Goal: Task Accomplishment & Management: Manage account settings

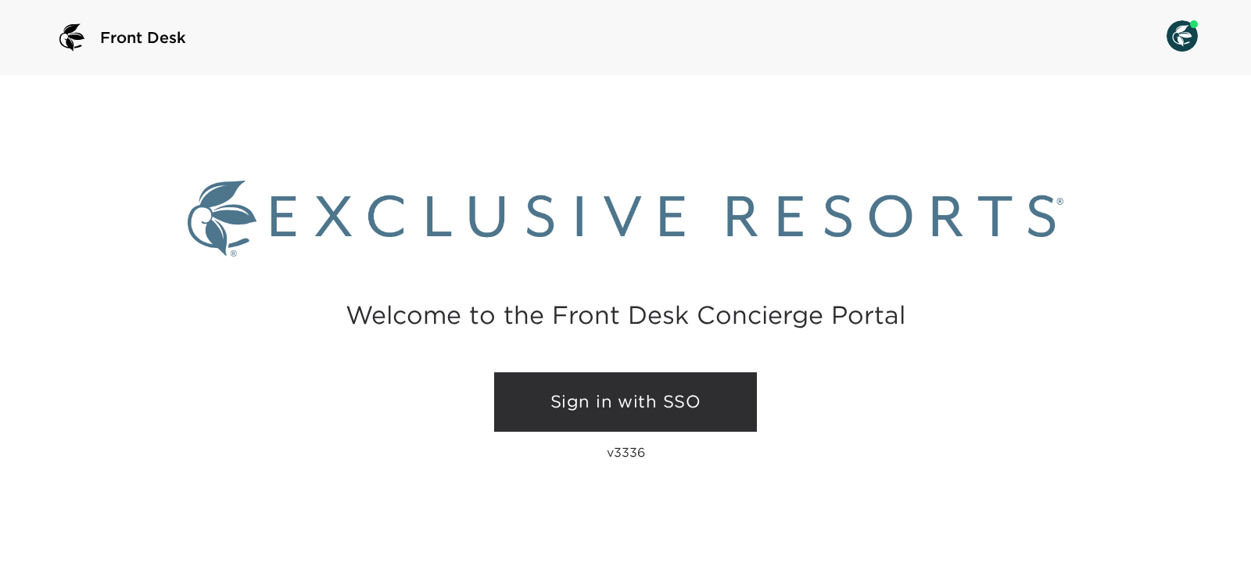
click at [555, 390] on link "Sign in with SSO" at bounding box center [625, 401] width 263 height 59
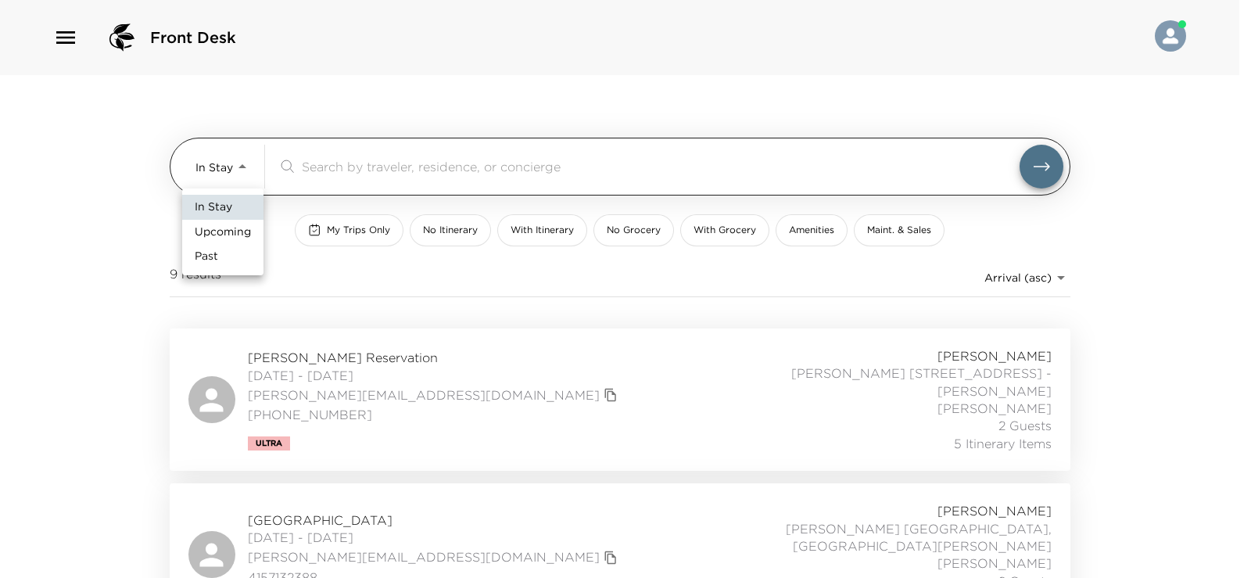
click at [250, 163] on body "Front Desk In Stay In-Stay ​ My Trips Only No Itinerary With Itinerary No Groce…" at bounding box center [625, 289] width 1251 height 578
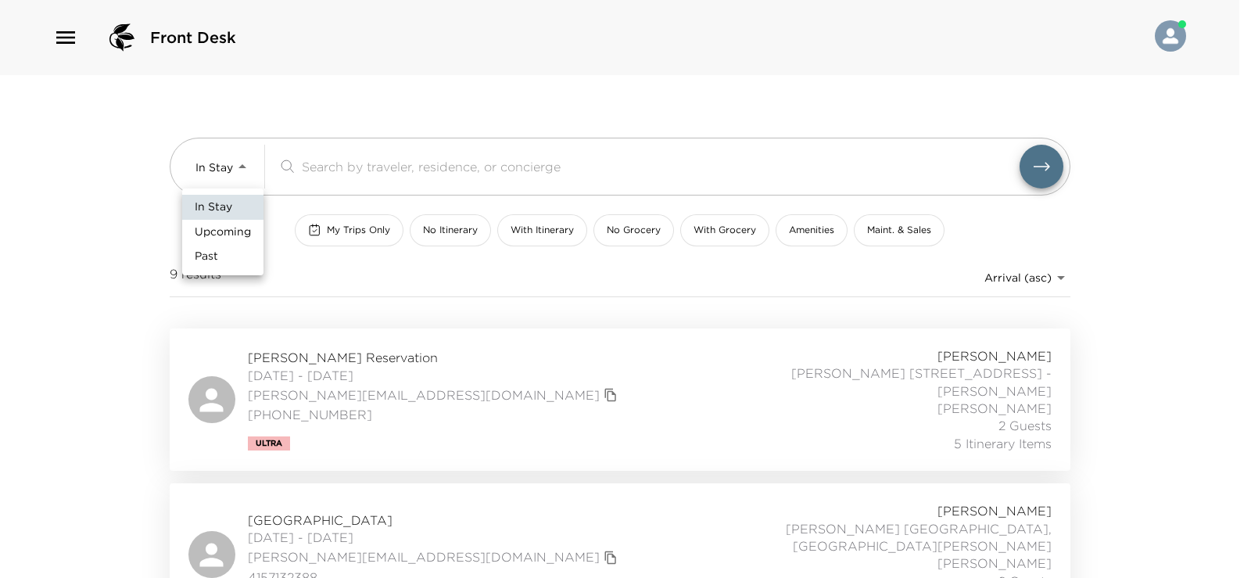
click at [243, 231] on span "Upcoming" at bounding box center [223, 232] width 56 height 16
type input "Upcoming"
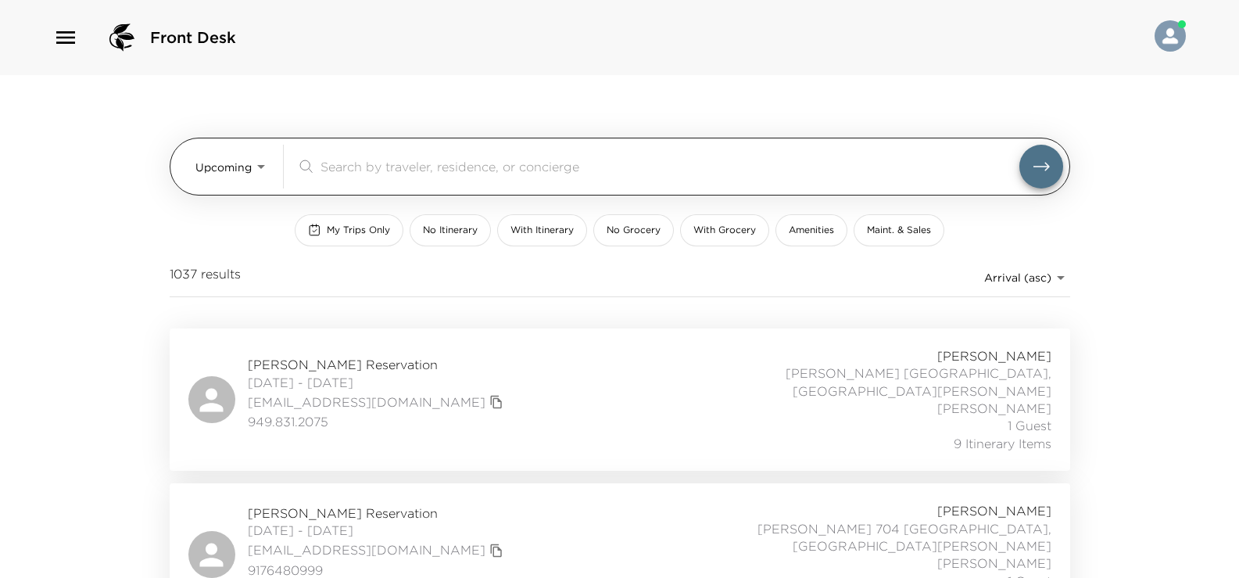
click at [378, 162] on input "search" at bounding box center [670, 166] width 699 height 18
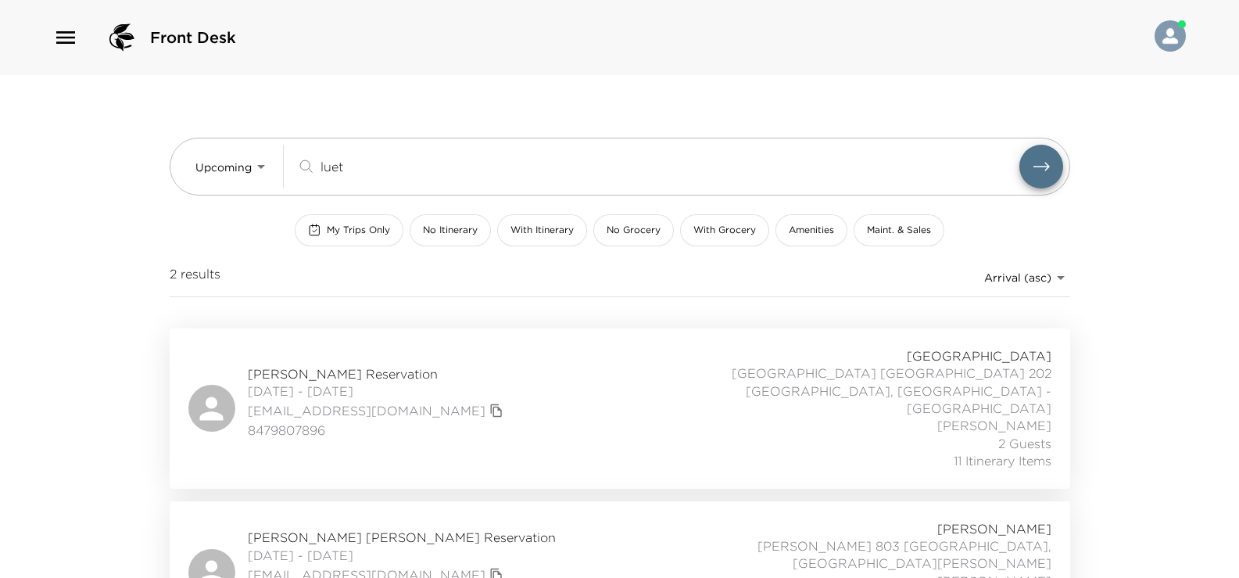
type input "luet"
click at [460, 374] on div "Mike Luecht Reservation 10/05/2025 - 10/10/2025 mluecht@thelhc.org 8479807896 P…" at bounding box center [619, 408] width 863 height 123
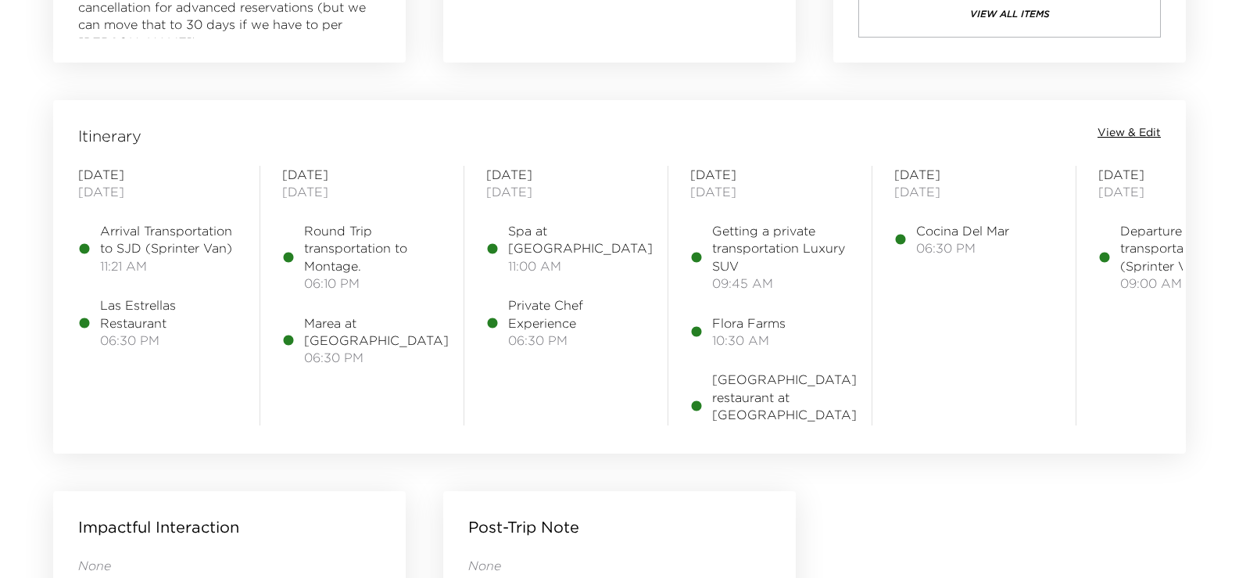
scroll to position [1329, 0]
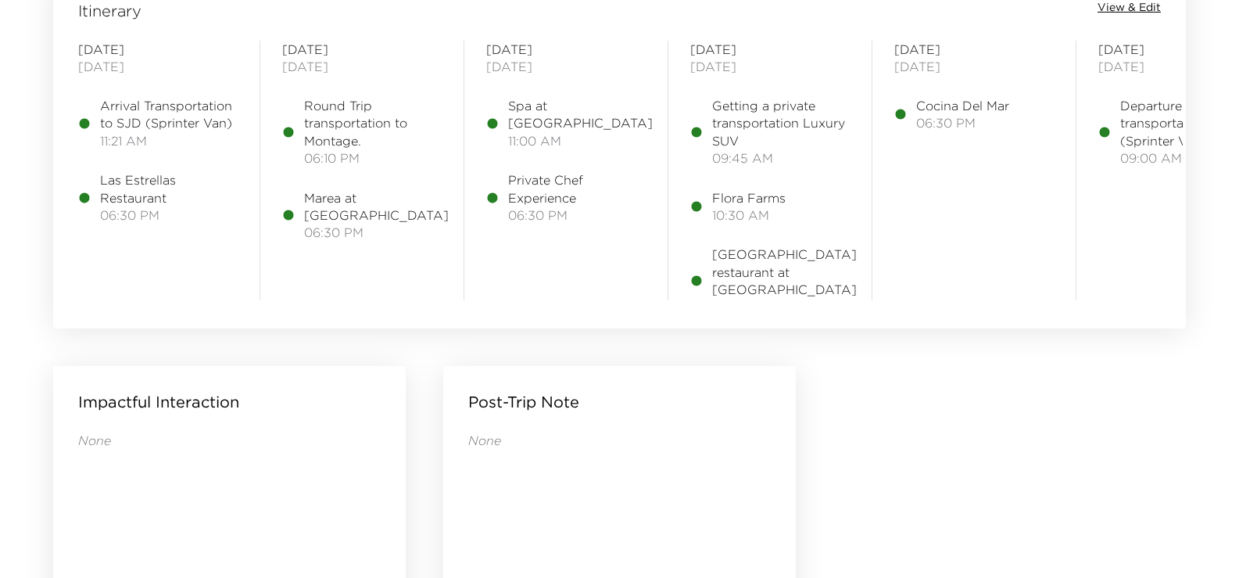
click at [1122, 5] on span "View & Edit" at bounding box center [1129, 8] width 63 height 16
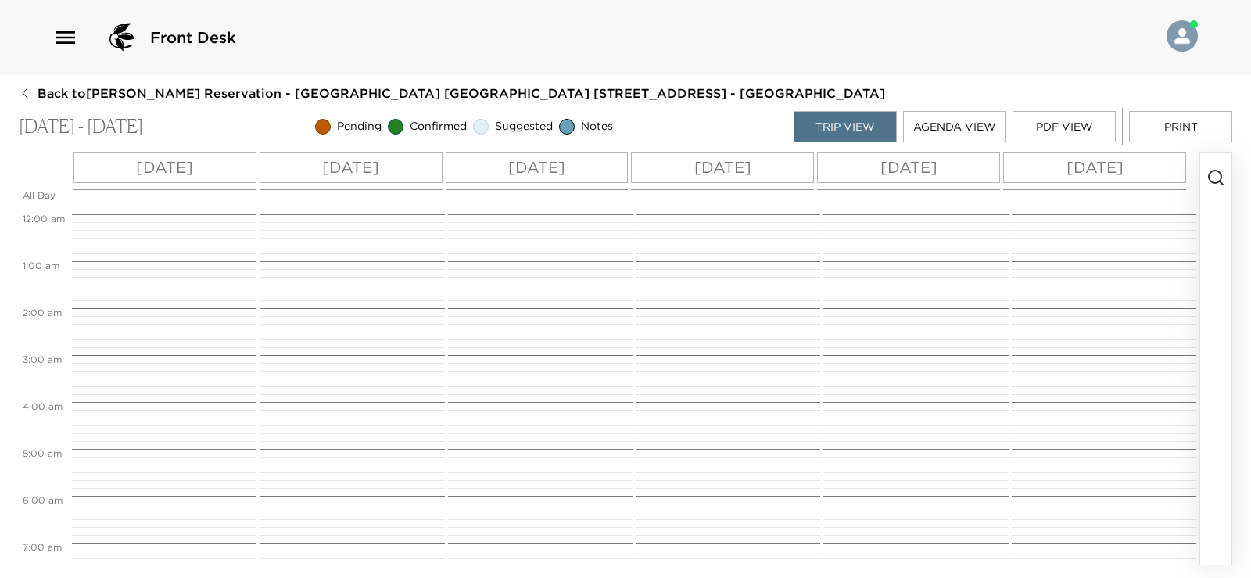
scroll to position [457, 0]
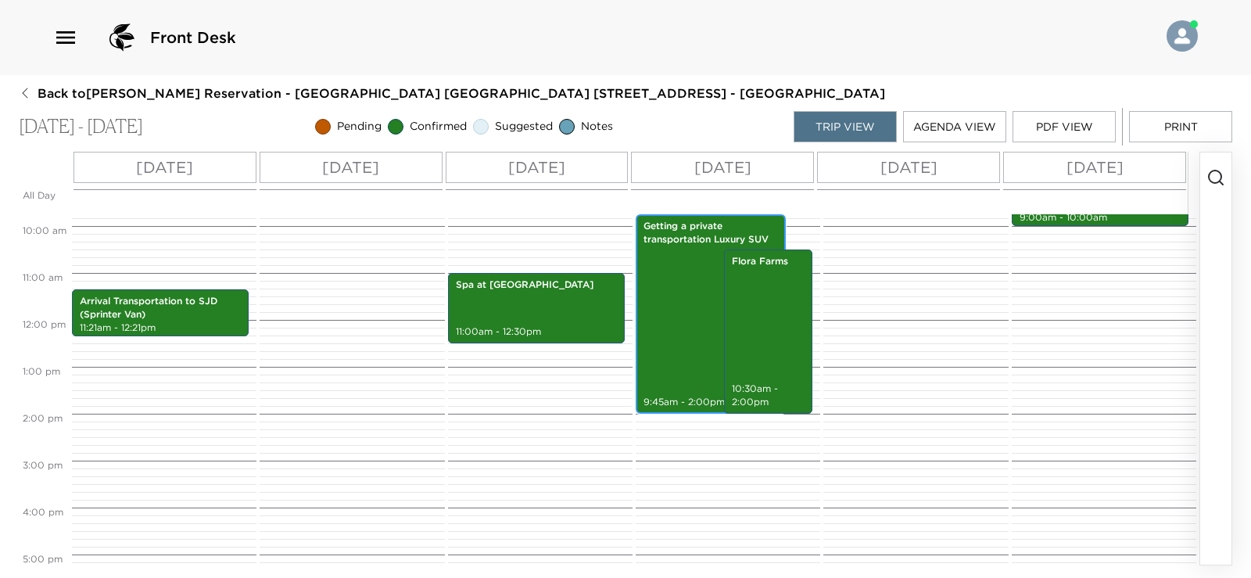
click at [691, 278] on div "Getting a private transportation Luxury SUV 9:45am - 2:00pm" at bounding box center [710, 314] width 141 height 195
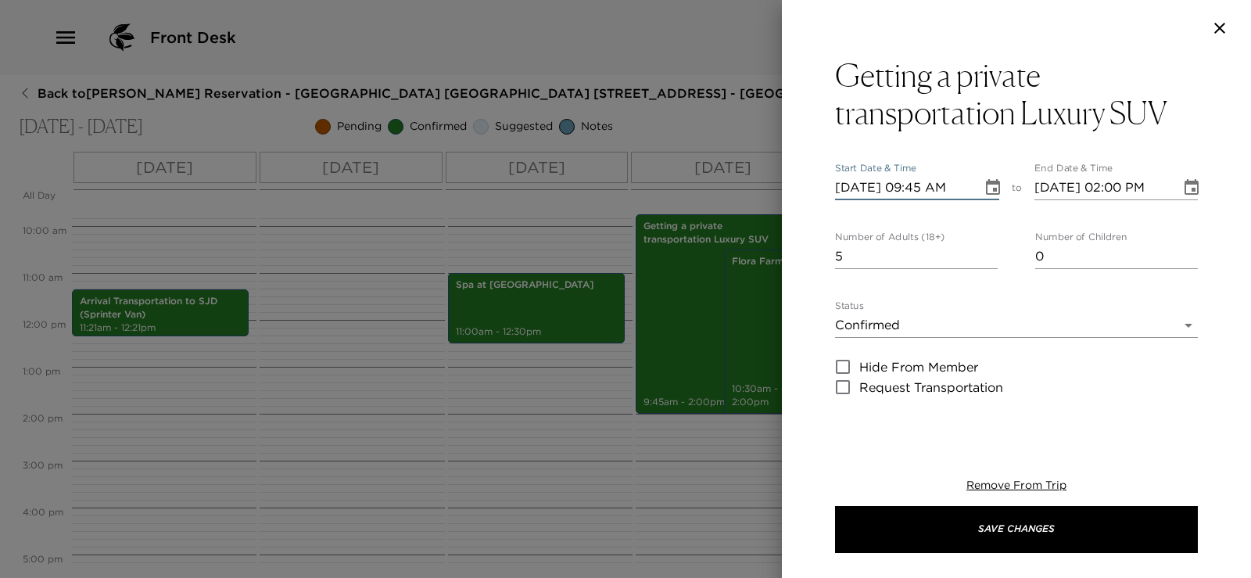
click at [938, 186] on input "10/08/2025 09:45 AM" at bounding box center [903, 187] width 136 height 25
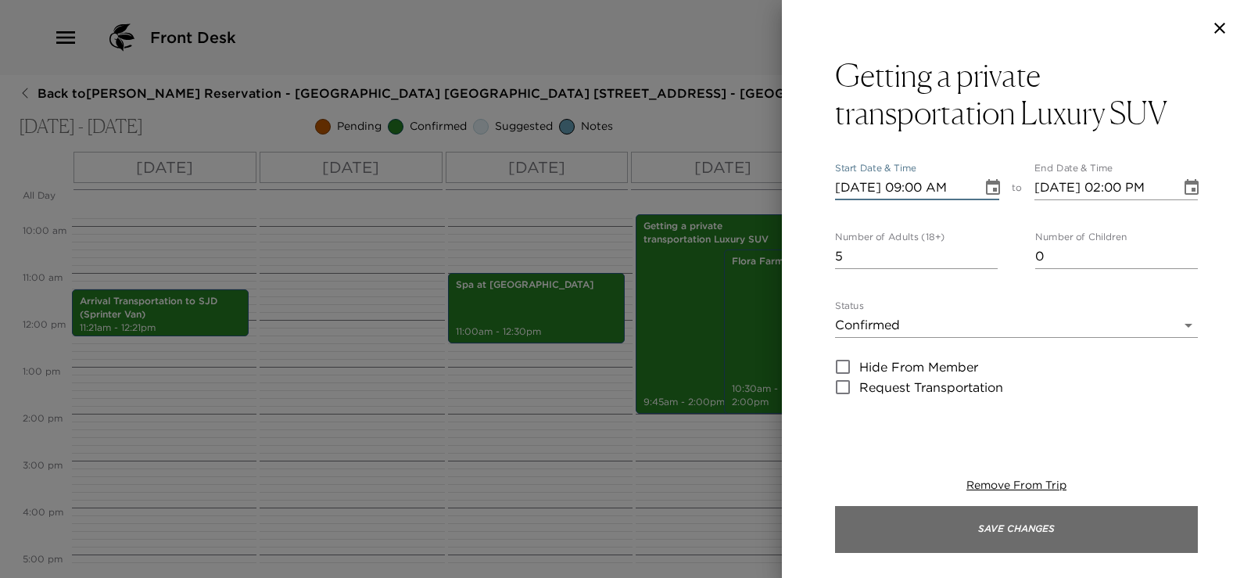
type input "10/08/2025 09:00 AM"
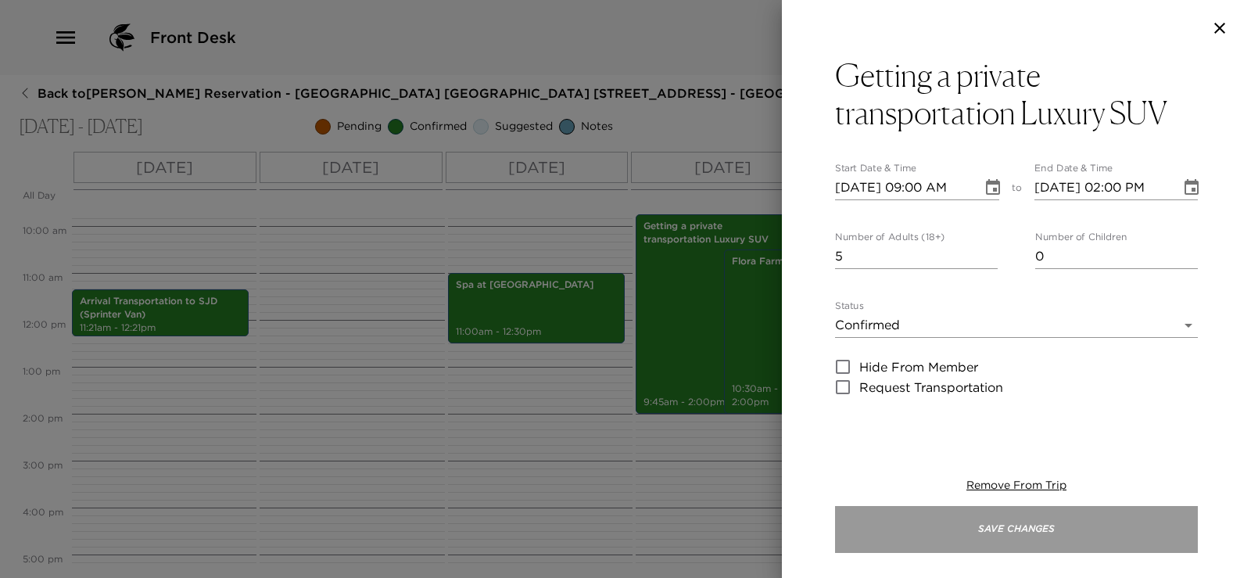
click at [891, 526] on button "Save Changes" at bounding box center [1016, 529] width 363 height 47
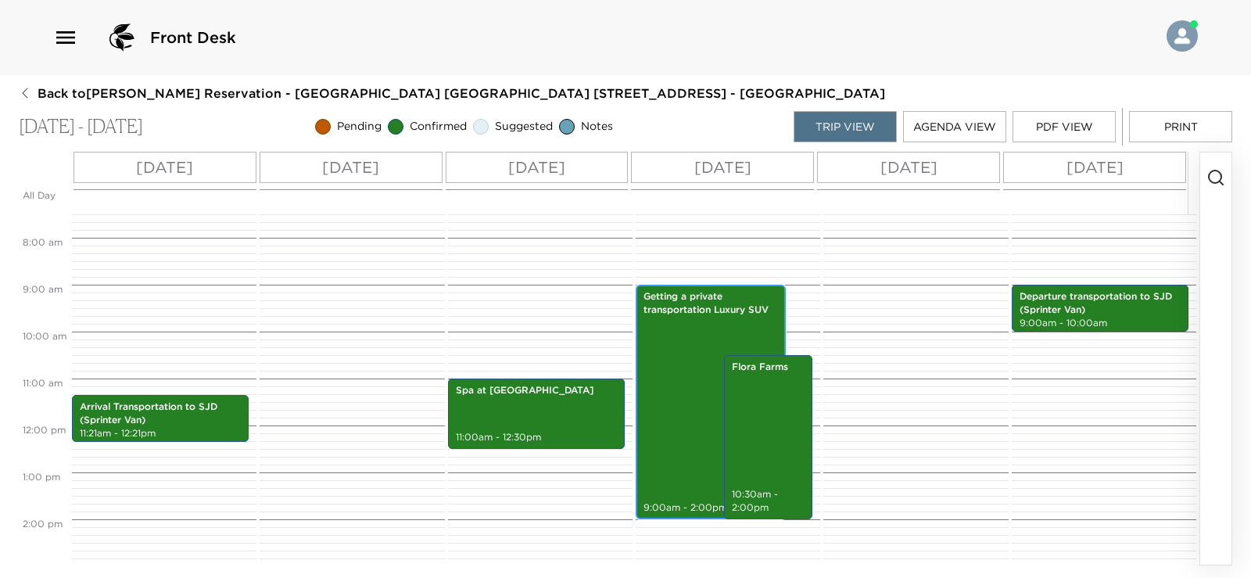
scroll to position [379, 0]
